Goal: Information Seeking & Learning: Learn about a topic

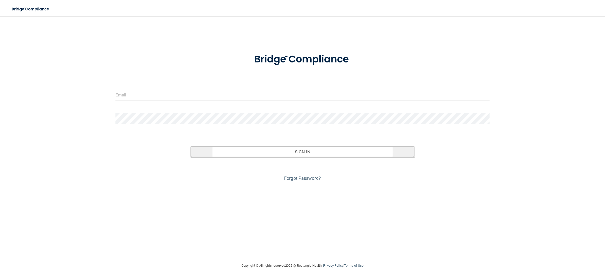
click at [299, 154] on button "Sign In" at bounding box center [302, 152] width 225 height 11
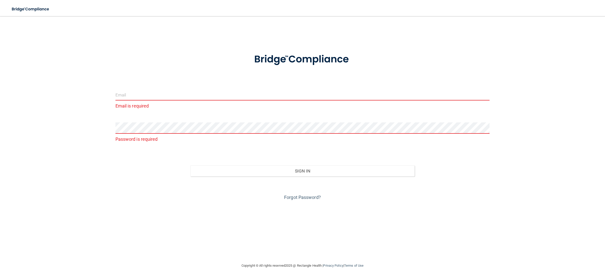
click at [169, 93] on input "email" at bounding box center [303, 94] width 375 height 11
type input "[EMAIL_ADDRESS][DOMAIN_NAME]"
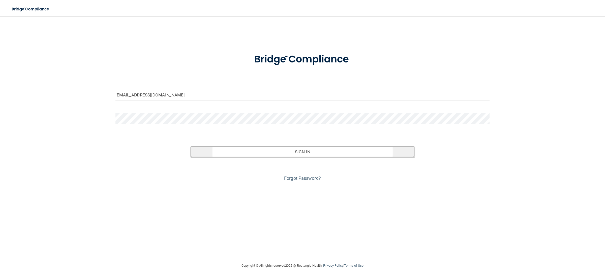
click at [304, 153] on button "Sign In" at bounding box center [302, 152] width 225 height 11
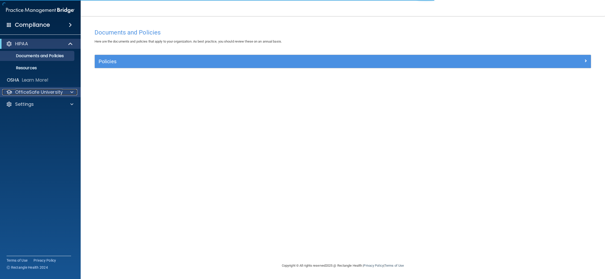
click at [70, 92] on div at bounding box center [71, 92] width 13 height 6
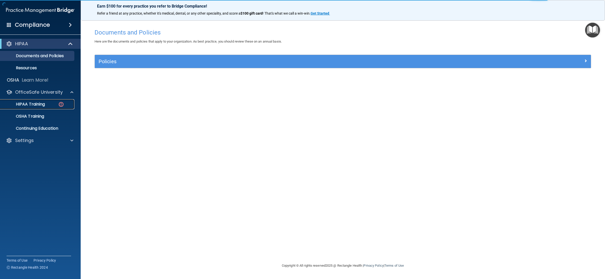
click at [62, 103] on img at bounding box center [61, 104] width 6 height 6
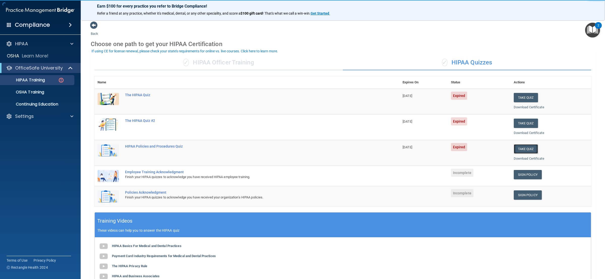
click at [520, 150] on button "Take Quiz" at bounding box center [526, 149] width 24 height 9
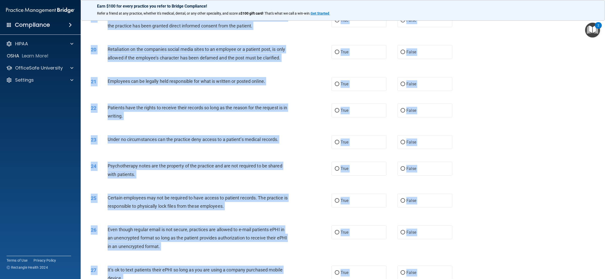
scroll to position [816, 0]
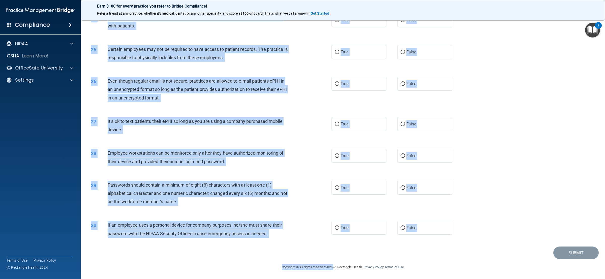
drag, startPoint x: 108, startPoint y: 42, endPoint x: 331, endPoint y: 294, distance: 336.3
click at [331, 279] on html "Compliance HIPAA Documents and Policies Report an Incident Business Associates …" at bounding box center [302, 139] width 605 height 279
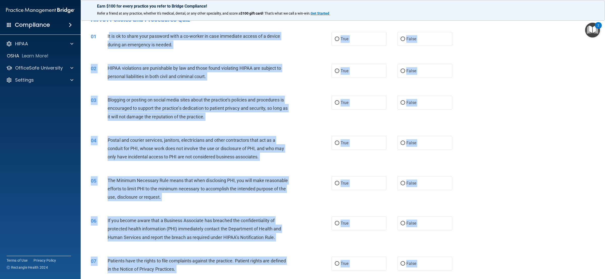
scroll to position [0, 0]
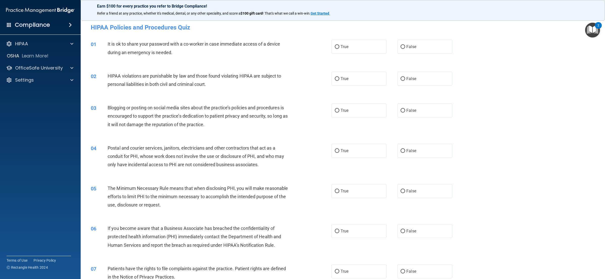
click at [88, 45] on div "01" at bounding box center [97, 44] width 21 height 9
click at [90, 44] on div "01" at bounding box center [97, 44] width 21 height 9
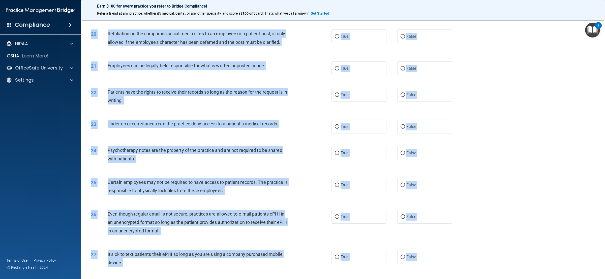
scroll to position [816, 0]
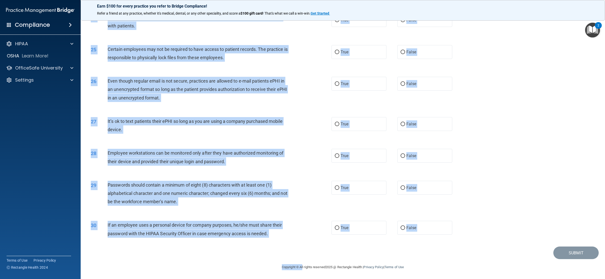
drag, startPoint x: 91, startPoint y: 45, endPoint x: 296, endPoint y: 294, distance: 323.3
click at [296, 279] on html "Compliance HIPAA Documents and Policies Report an Incident Business Associates …" at bounding box center [302, 139] width 605 height 279
copy main "74 Lo ip do si ametc adip elitsedd eius t in-utlabo et dolo magnaaliq enimad mi…"
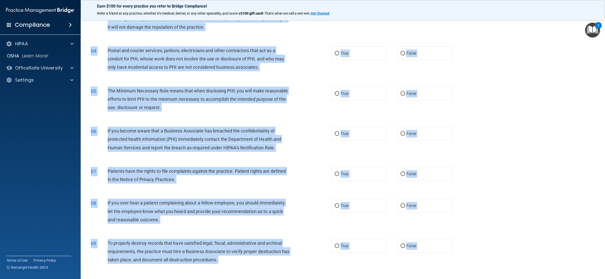
scroll to position [0, 0]
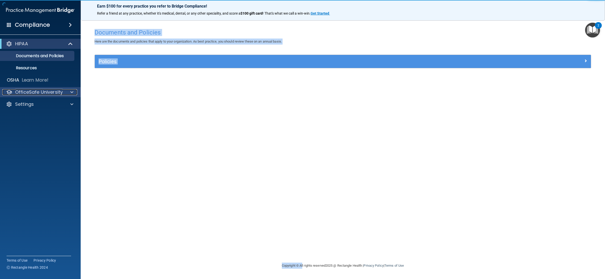
click at [46, 90] on p "OfficeSafe University" at bounding box center [39, 92] width 48 height 6
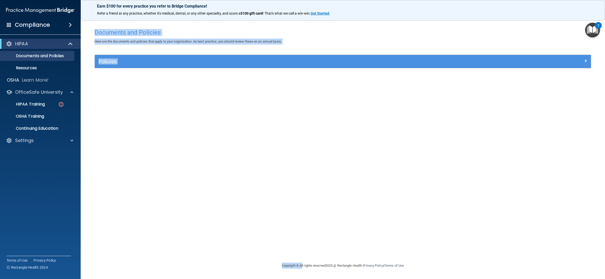
click at [137, 94] on div "Documents and Policies Here are the documents and policies that apply to your o…" at bounding box center [343, 144] width 504 height 237
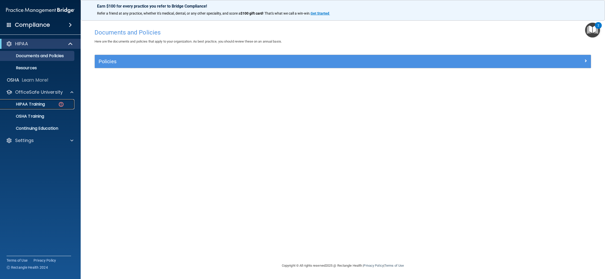
click at [60, 104] on img at bounding box center [61, 104] width 6 height 6
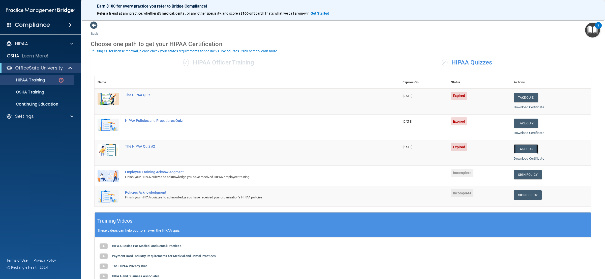
click at [525, 147] on button "Take Quiz" at bounding box center [526, 149] width 24 height 9
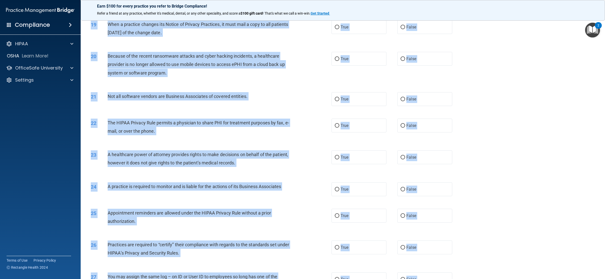
scroll to position [783, 0]
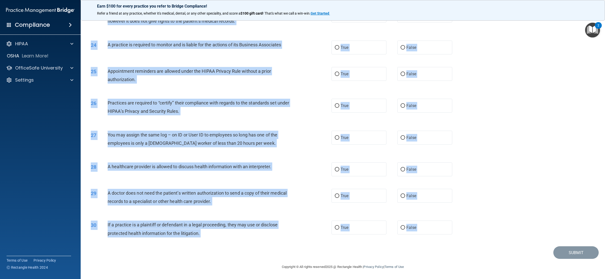
drag, startPoint x: 91, startPoint y: 45, endPoint x: 264, endPoint y: 294, distance: 303.3
click at [264, 279] on html "Compliance HIPAA Documents and Policies Report an Incident Business Associates …" at bounding box center [302, 139] width 605 height 279
copy main "97 L ipsumdol sitametco adipiscin el seddoeiu temp incididuntutl et dolorem ali…"
